Goal: Transaction & Acquisition: Purchase product/service

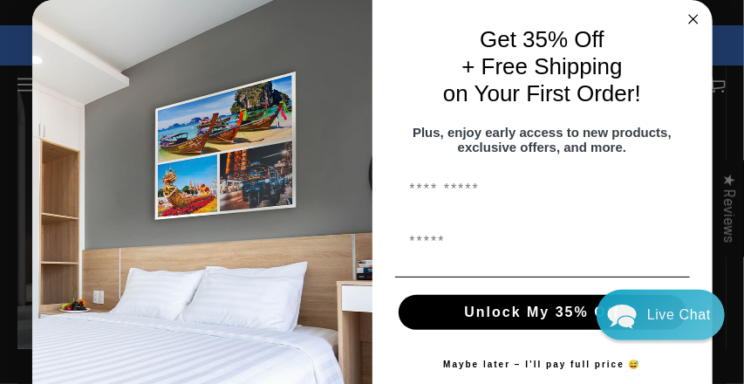
click at [31, 85] on div "Close dialog Get 35% Off + Free Shipping on Your First Order! Plus, enjoy early…" at bounding box center [372, 192] width 744 height 384
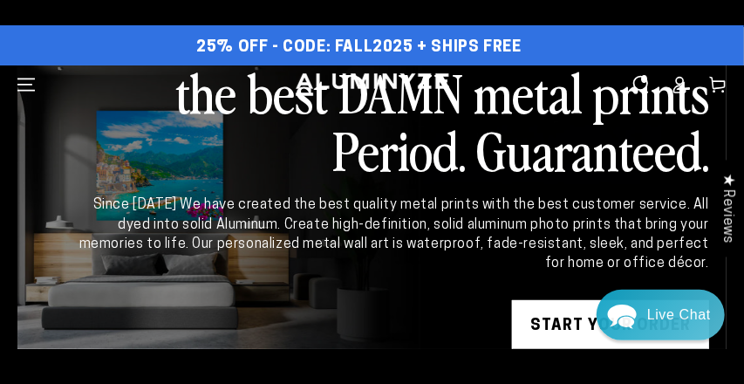
click at [31, 85] on icon "Menu" at bounding box center [25, 84] width 17 height 11
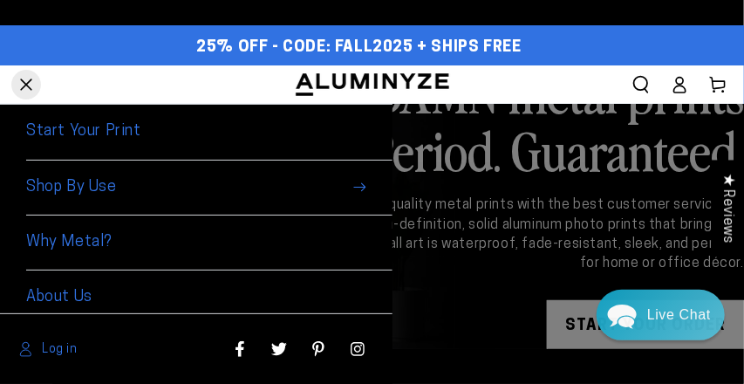
click at [681, 89] on icon at bounding box center [679, 84] width 17 height 17
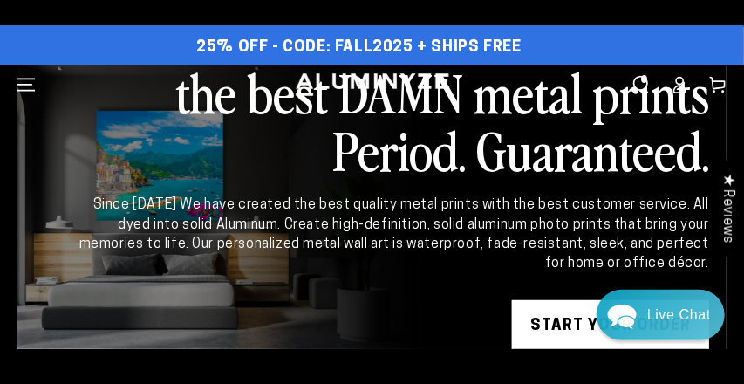
click at [681, 89] on icon at bounding box center [679, 84] width 17 height 17
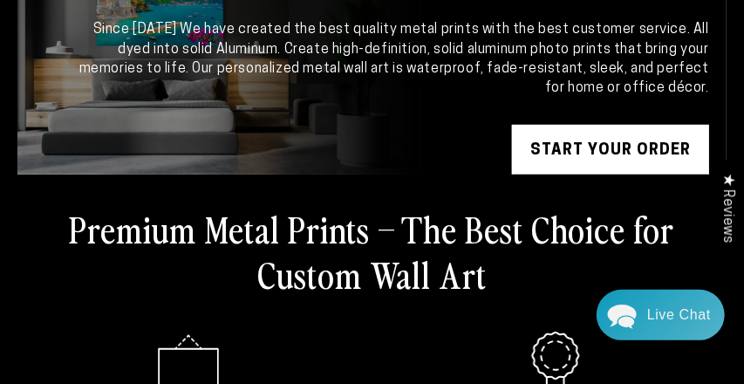
scroll to position [149, 0]
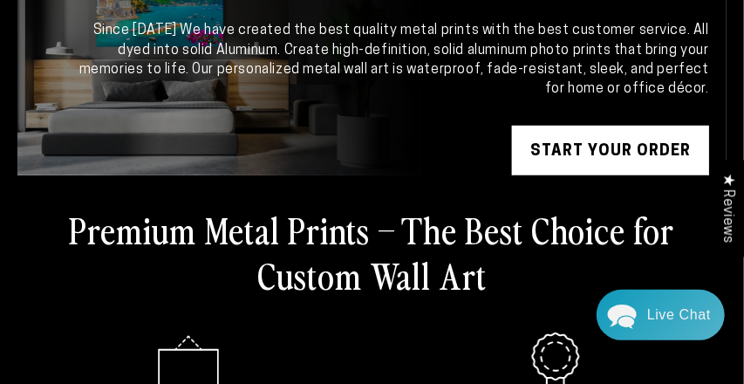
click at [588, 147] on link "START YOUR Order" at bounding box center [610, 152] width 197 height 52
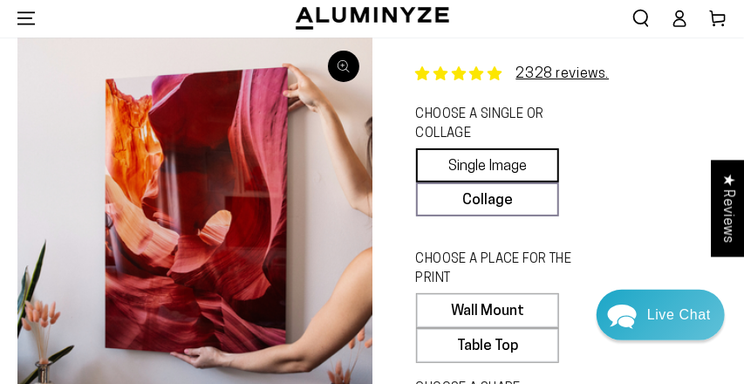
scroll to position [42, 0]
click at [485, 170] on link "Single Image" at bounding box center [488, 165] width 144 height 34
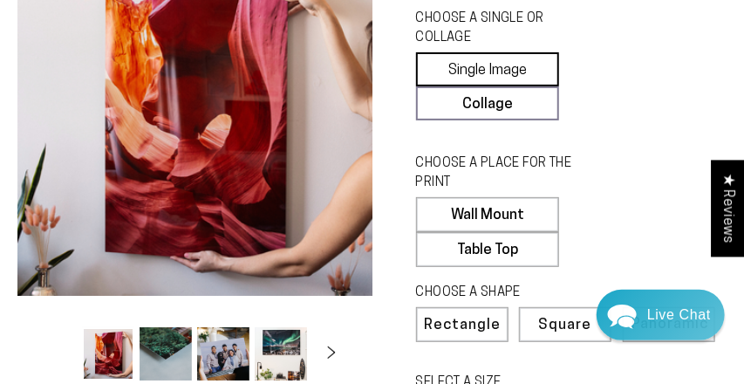
scroll to position [147, 0]
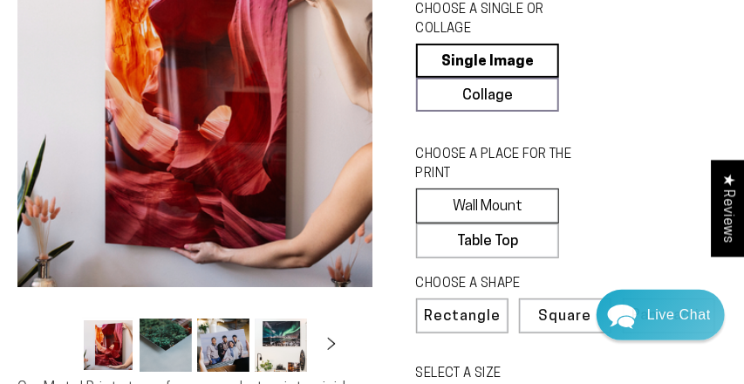
click at [496, 207] on label "Wall Mount" at bounding box center [488, 205] width 144 height 35
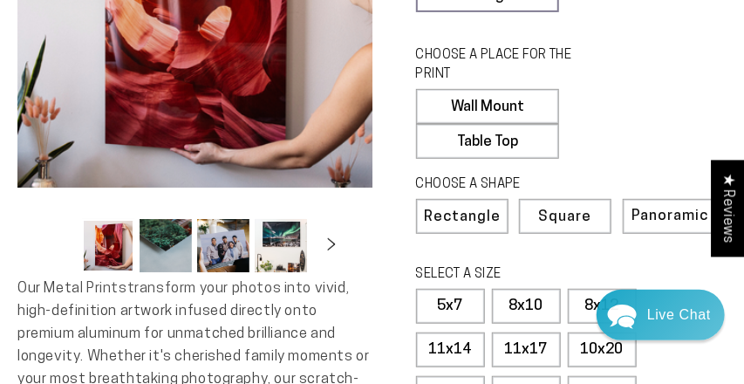
scroll to position [252, 0]
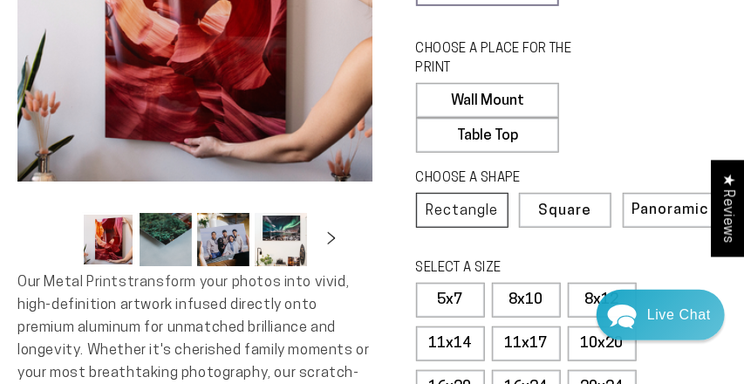
click at [469, 209] on span "Rectangle" at bounding box center [462, 210] width 72 height 15
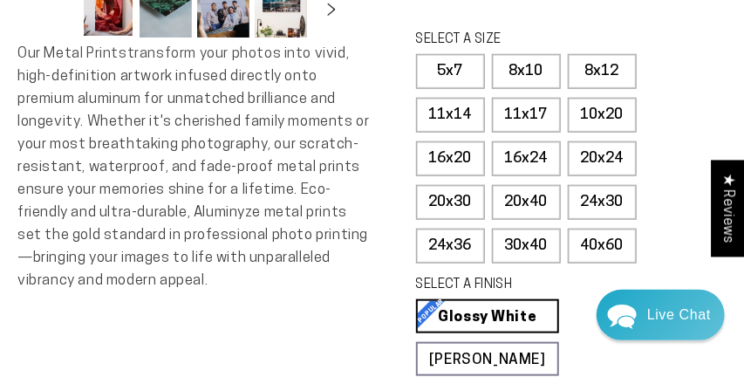
scroll to position [482, 0]
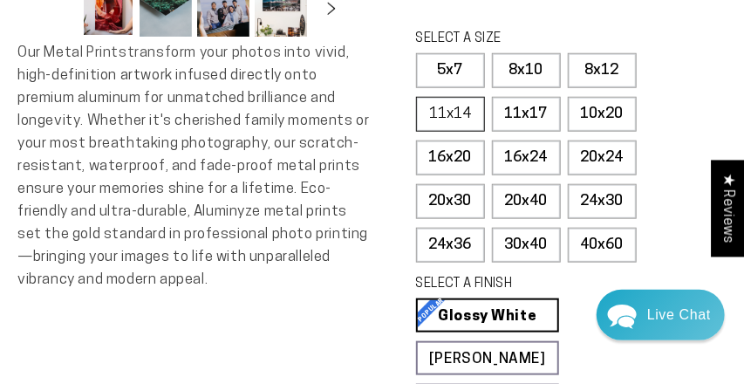
click at [445, 113] on label "11x14" at bounding box center [450, 114] width 69 height 35
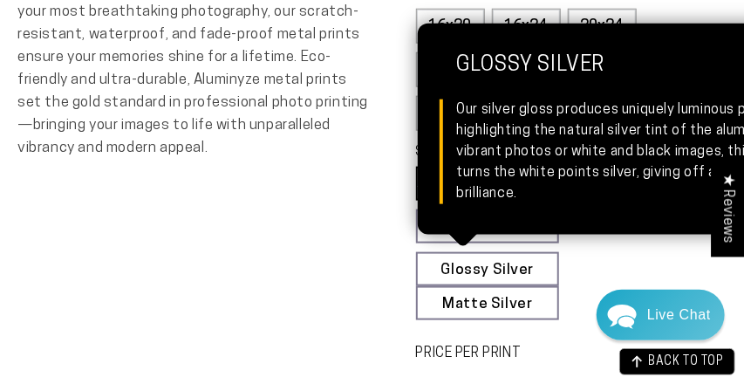
scroll to position [615, 0]
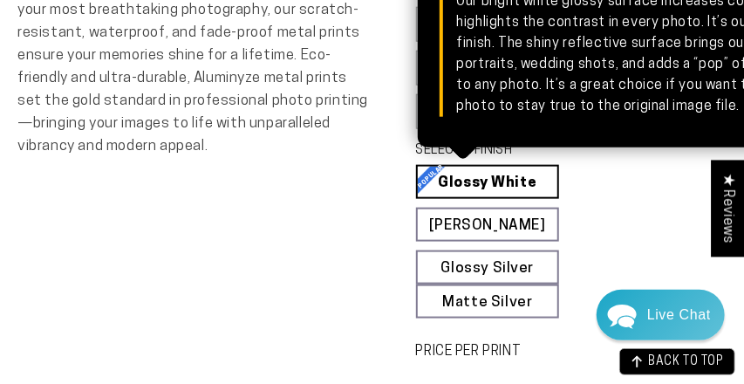
click at [496, 178] on link "Glossy White Glossy White Our bright white glossy surface increases color satur…" at bounding box center [488, 182] width 144 height 34
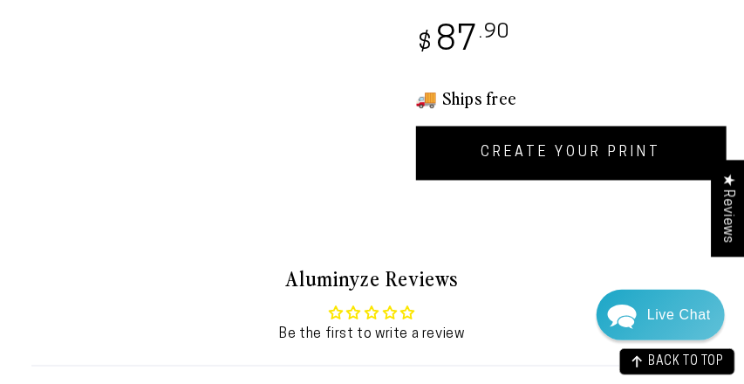
scroll to position [981, 0]
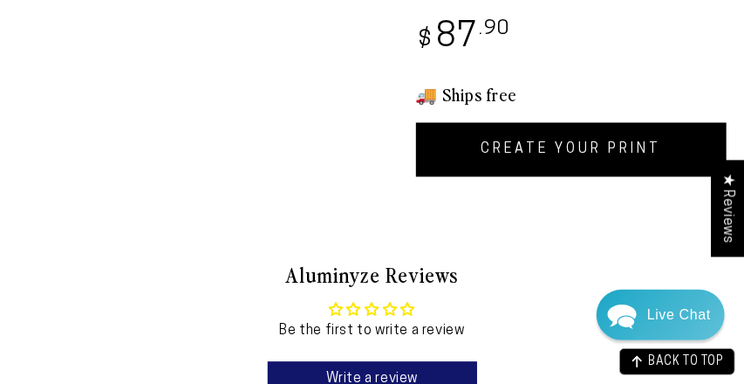
click at [564, 149] on link "CREATE YOUR PRINT" at bounding box center [571, 150] width 311 height 54
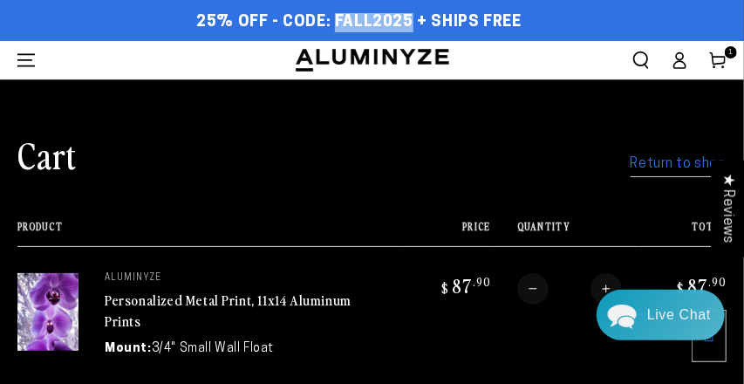
drag, startPoint x: 337, startPoint y: 18, endPoint x: 407, endPoint y: 20, distance: 69.8
click at [407, 20] on span "25% OFF - Code: FALL2025 + Ships Free" at bounding box center [358, 22] width 325 height 19
copy span "FALL2025"
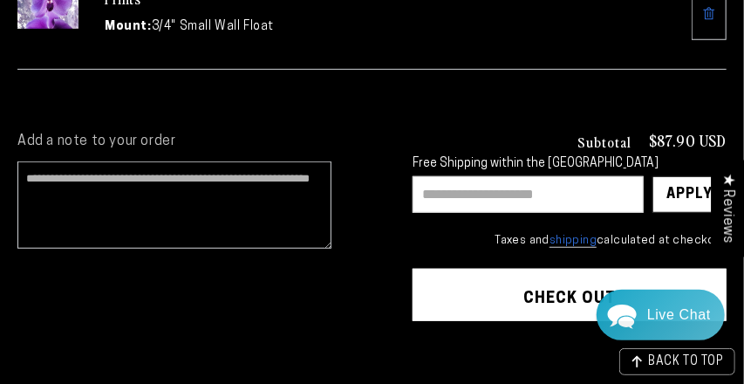
scroll to position [330, 0]
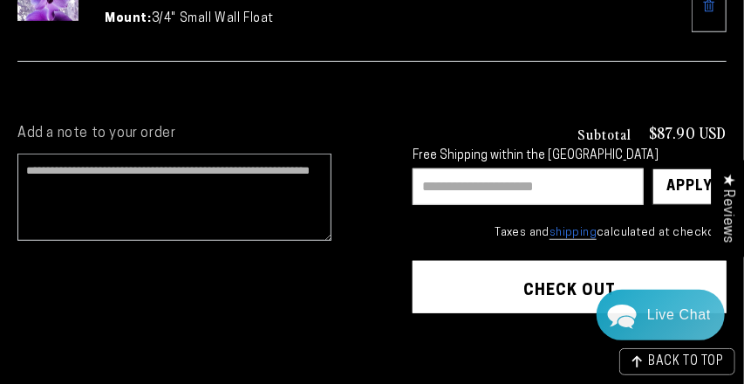
click at [499, 181] on input "text" at bounding box center [528, 186] width 231 height 37
paste input "********"
type input "********"
click at [700, 181] on div "Apply" at bounding box center [690, 186] width 46 height 35
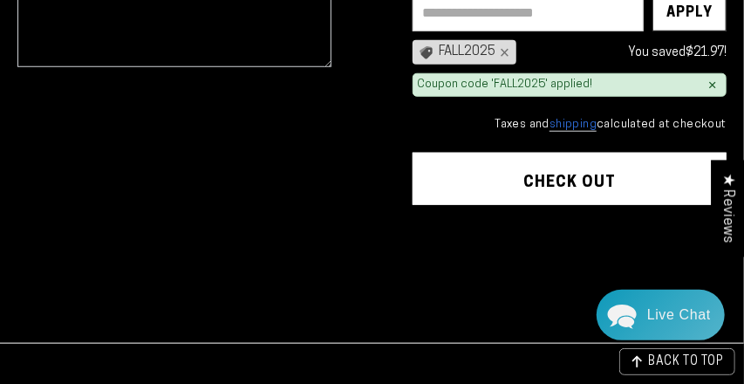
scroll to position [200, 0]
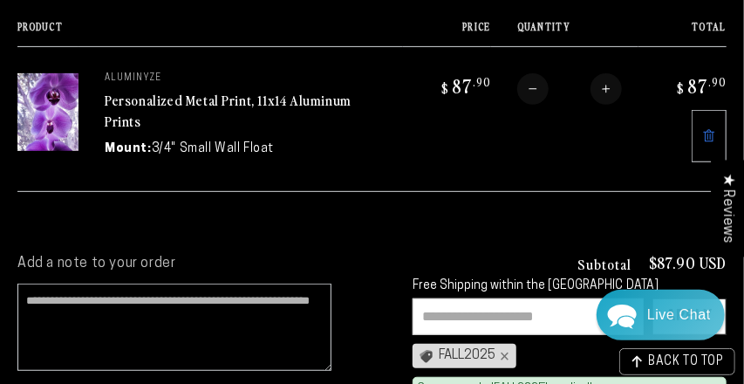
click at [63, 96] on img at bounding box center [47, 112] width 61 height 78
click at [134, 103] on link "Personalized Metal Print, 11x14 Aluminum Prints" at bounding box center [228, 111] width 247 height 42
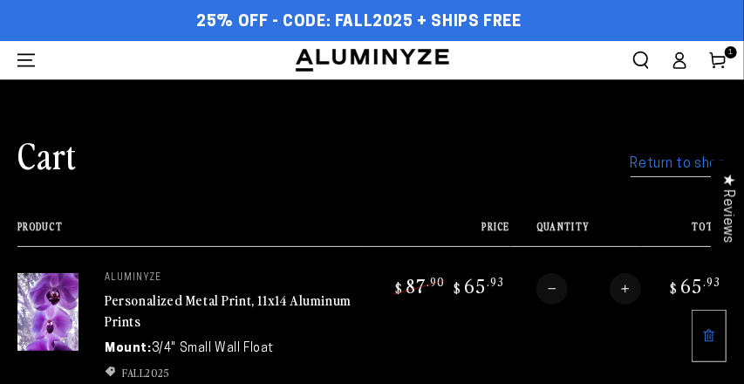
click at [53, 318] on img at bounding box center [47, 312] width 61 height 78
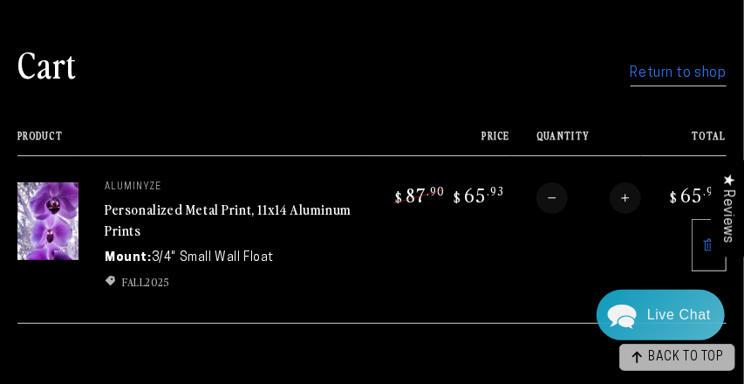
click at [694, 368] on div "BACK TO TOP" at bounding box center [677, 357] width 116 height 27
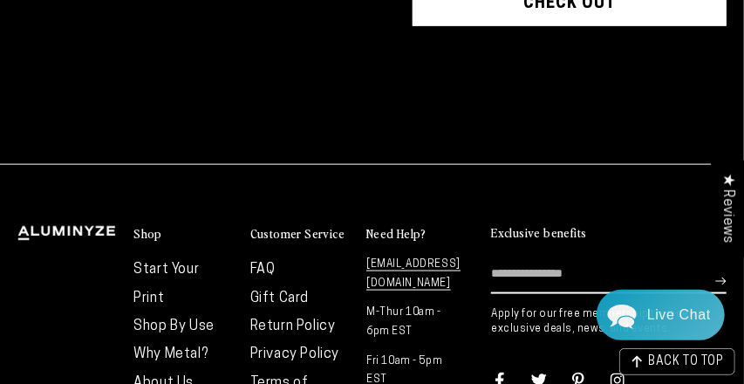
scroll to position [682, 0]
